Goal: Information Seeking & Learning: Learn about a topic

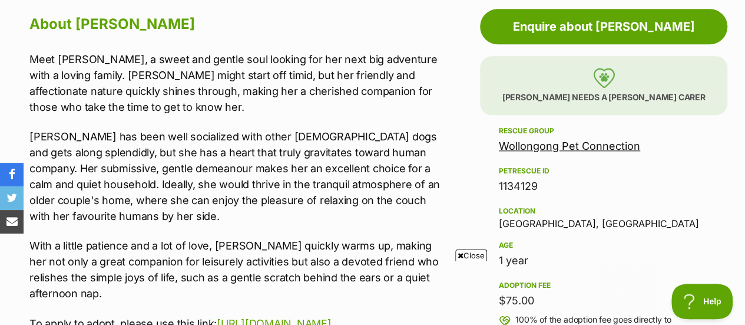
scroll to position [663, 0]
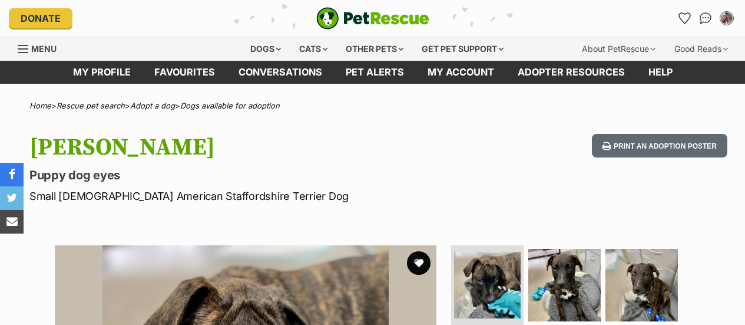
scroll to position [148, 0]
